Goal: Task Accomplishment & Management: Manage account settings

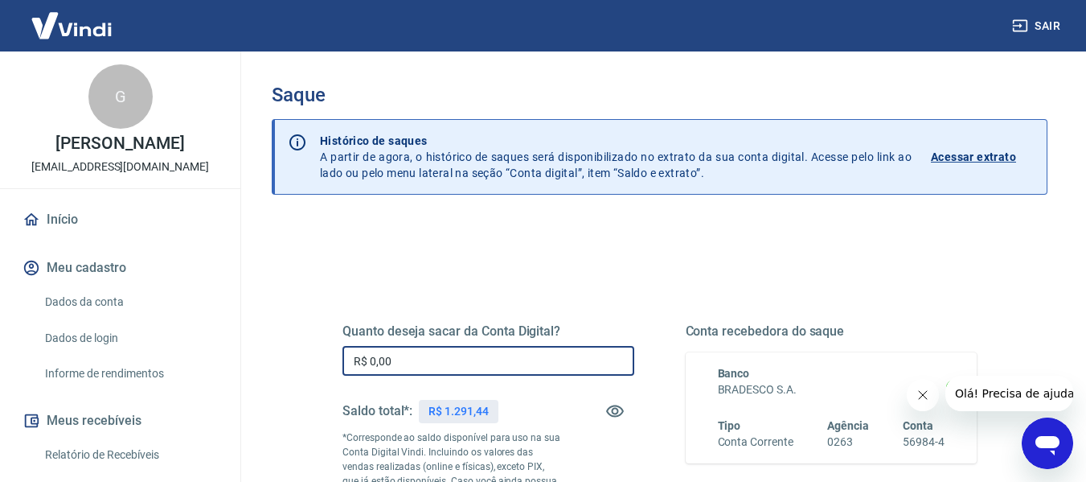
click at [517, 358] on input "R$ 0,00" at bounding box center [488, 361] width 292 height 30
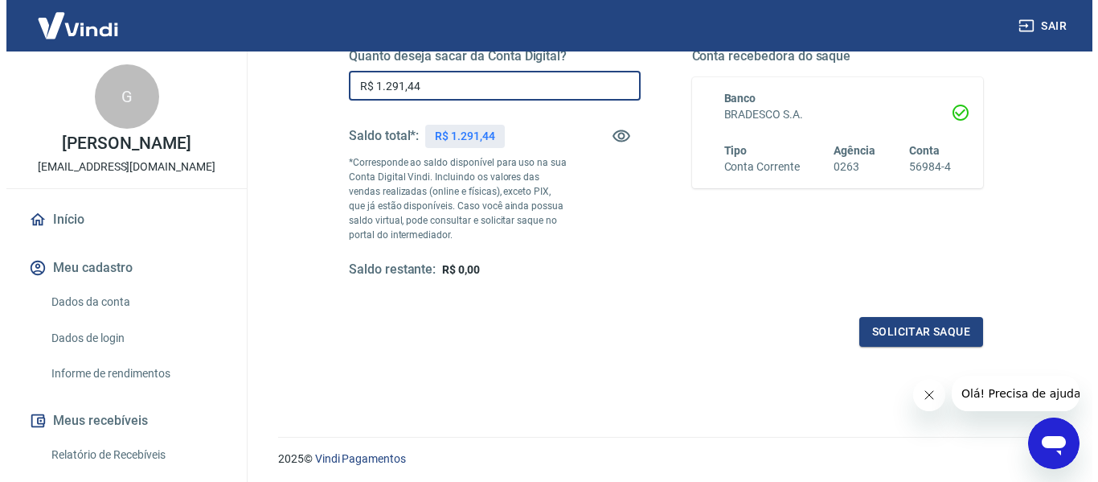
scroll to position [322, 0]
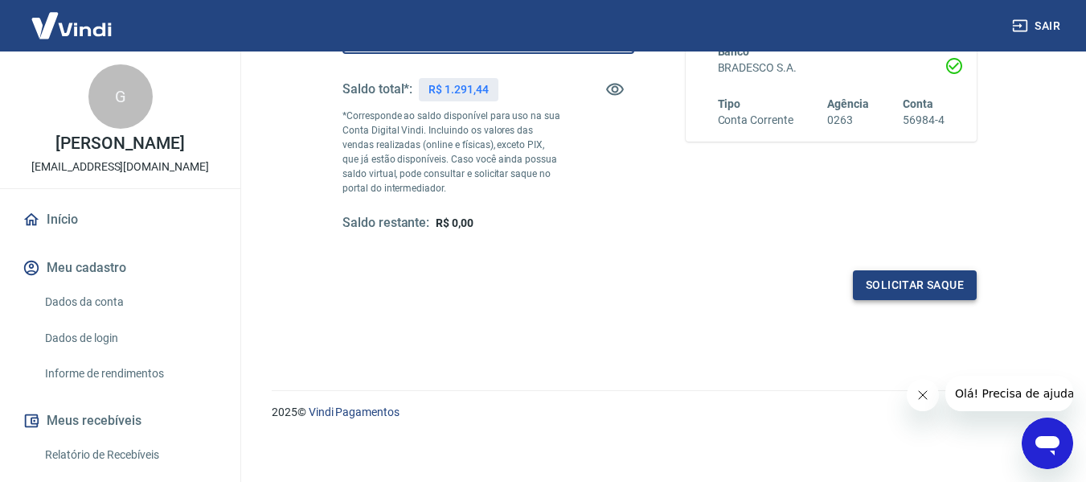
type input "R$ 1.291,44"
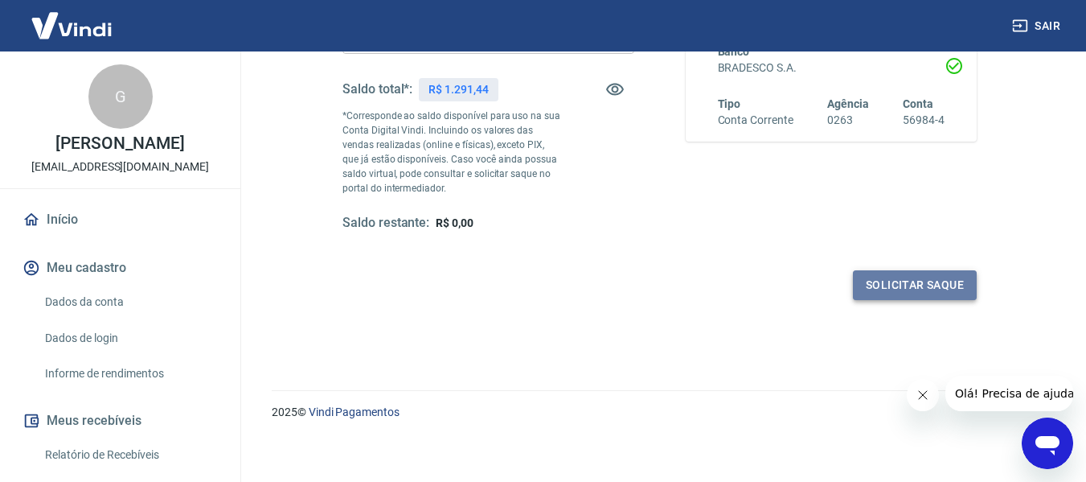
click at [879, 278] on button "Solicitar saque" at bounding box center [915, 285] width 124 height 30
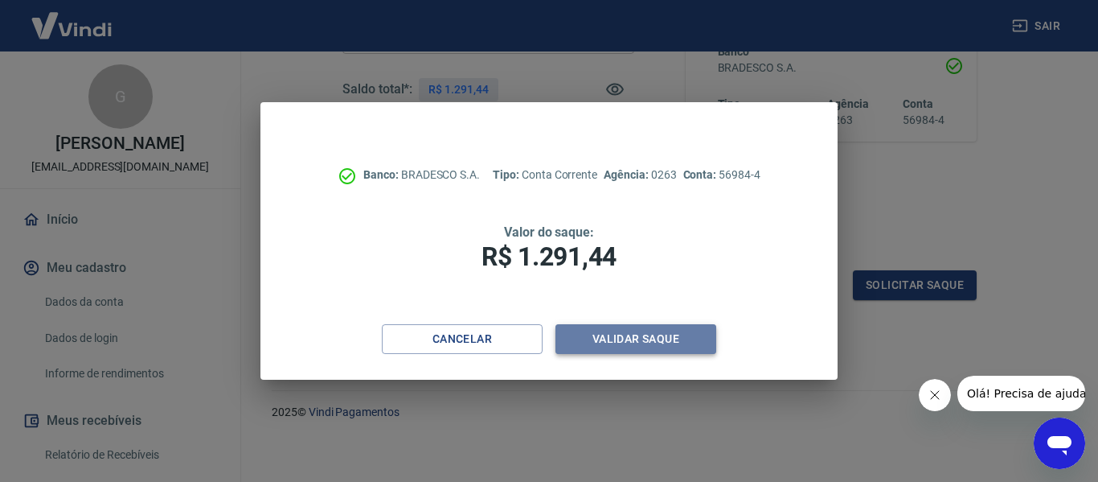
click at [617, 334] on button "Validar saque" at bounding box center [635, 339] width 161 height 30
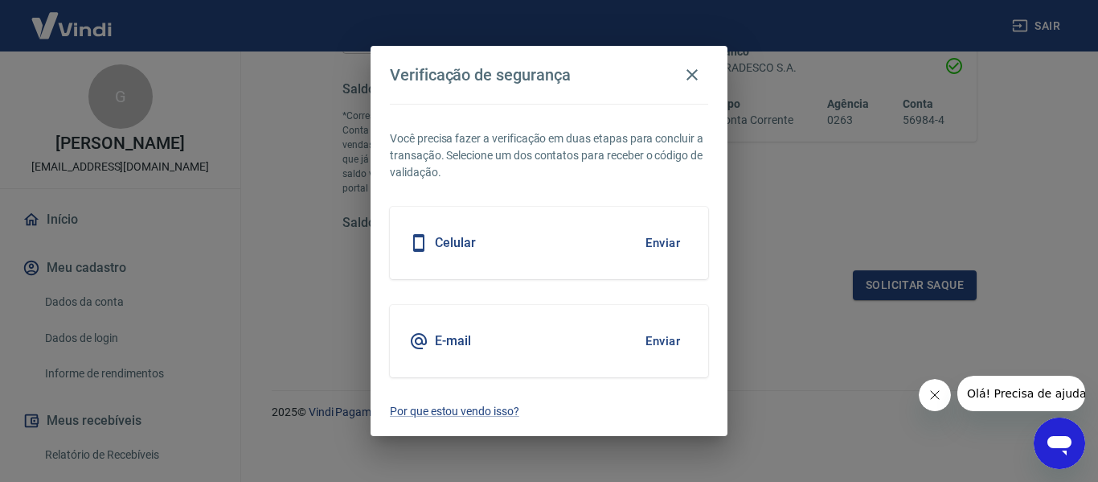
click at [644, 330] on button "Enviar" at bounding box center [663, 341] width 52 height 34
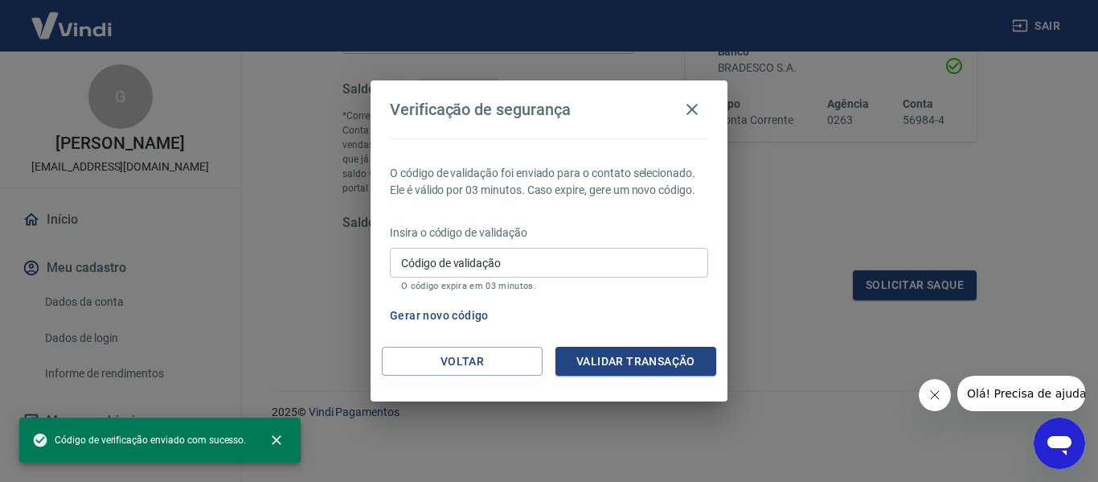
drag, startPoint x: 641, startPoint y: 264, endPoint x: 664, endPoint y: 247, distance: 28.8
click at [641, 264] on input "Código de validação" at bounding box center [549, 263] width 318 height 30
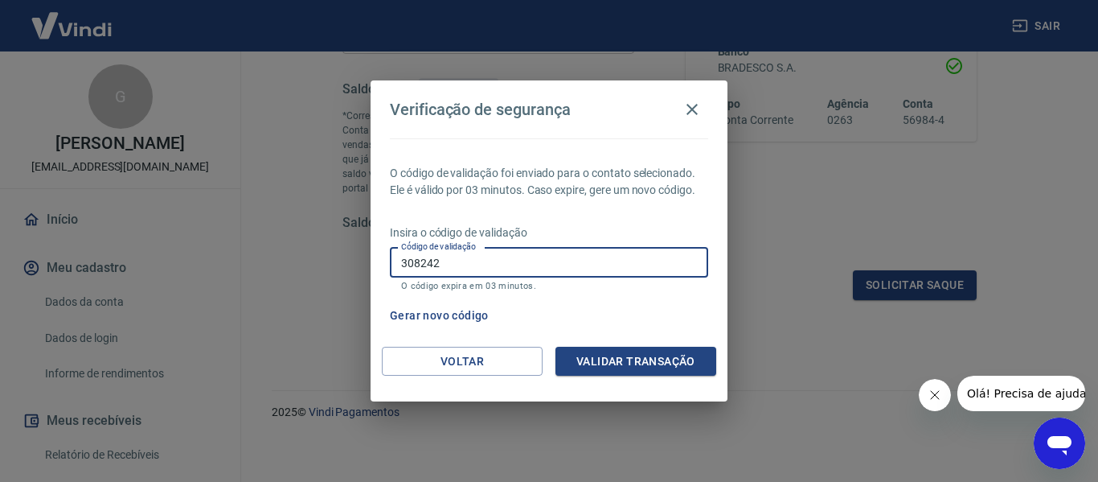
type input "308242"
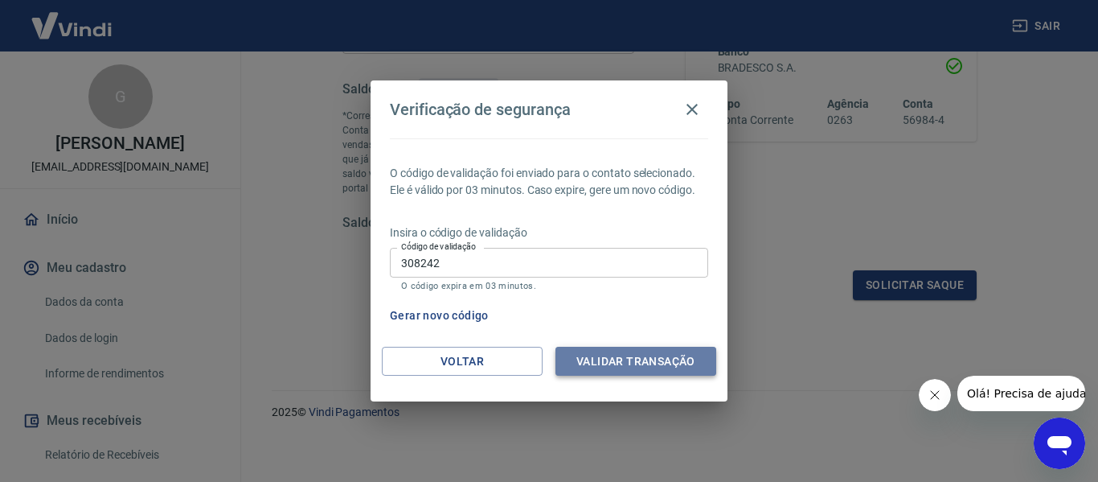
click at [699, 360] on button "Validar transação" at bounding box center [635, 361] width 161 height 30
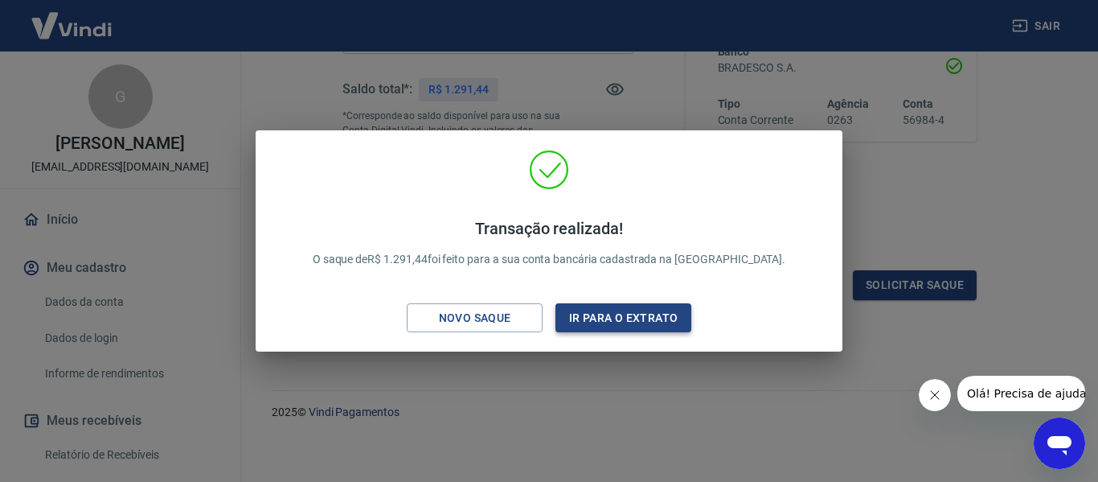
click at [614, 324] on button "Ir para o extrato" at bounding box center [623, 318] width 136 height 30
